Goal: Task Accomplishment & Management: Manage account settings

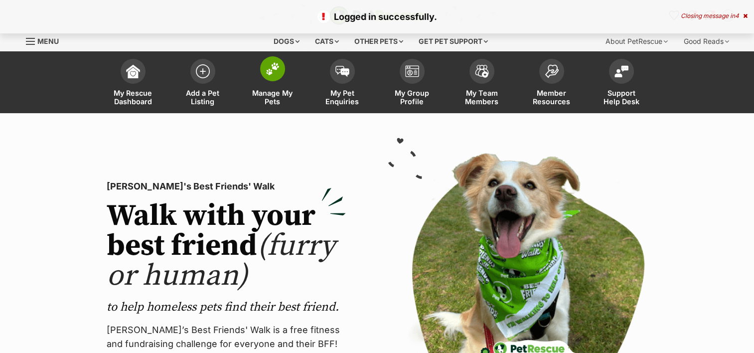
click at [277, 87] on link "Manage My Pets" at bounding box center [273, 83] width 70 height 59
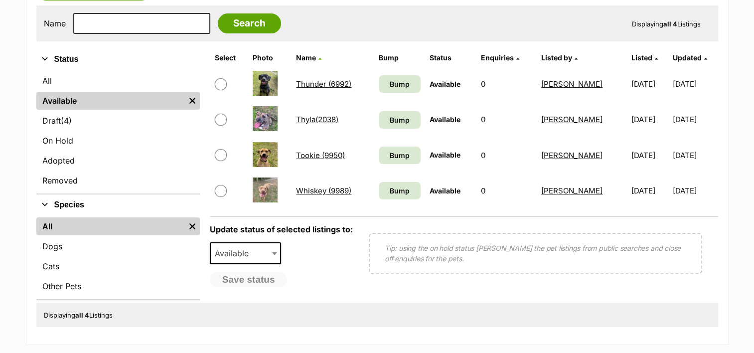
click at [324, 79] on link "Thunder (6992)" at bounding box center [323, 83] width 55 height 9
